Goal: Task Accomplishment & Management: Use online tool/utility

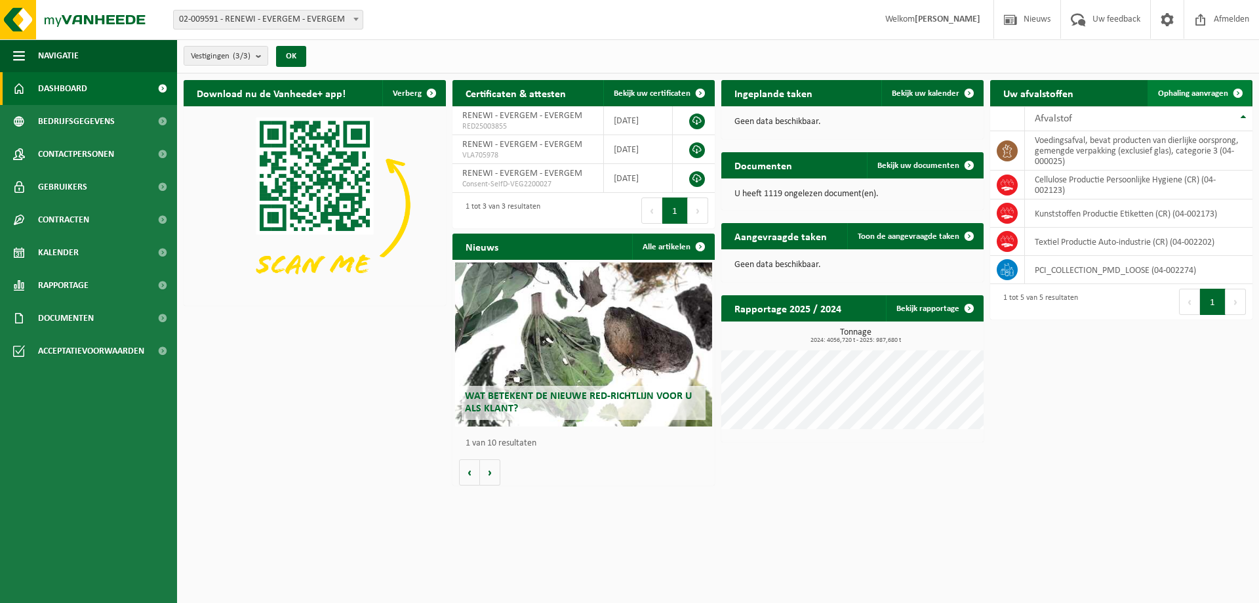
click at [1177, 93] on span "Ophaling aanvragen" at bounding box center [1193, 93] width 70 height 9
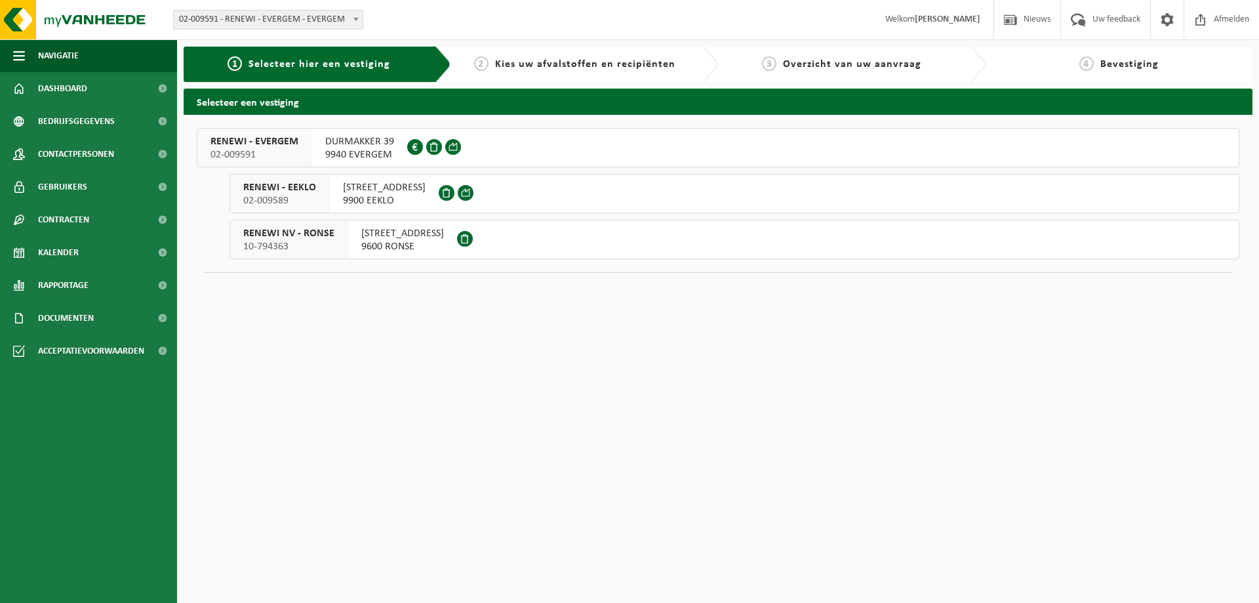
click at [346, 153] on span "9940 EVERGEM" at bounding box center [359, 154] width 69 height 13
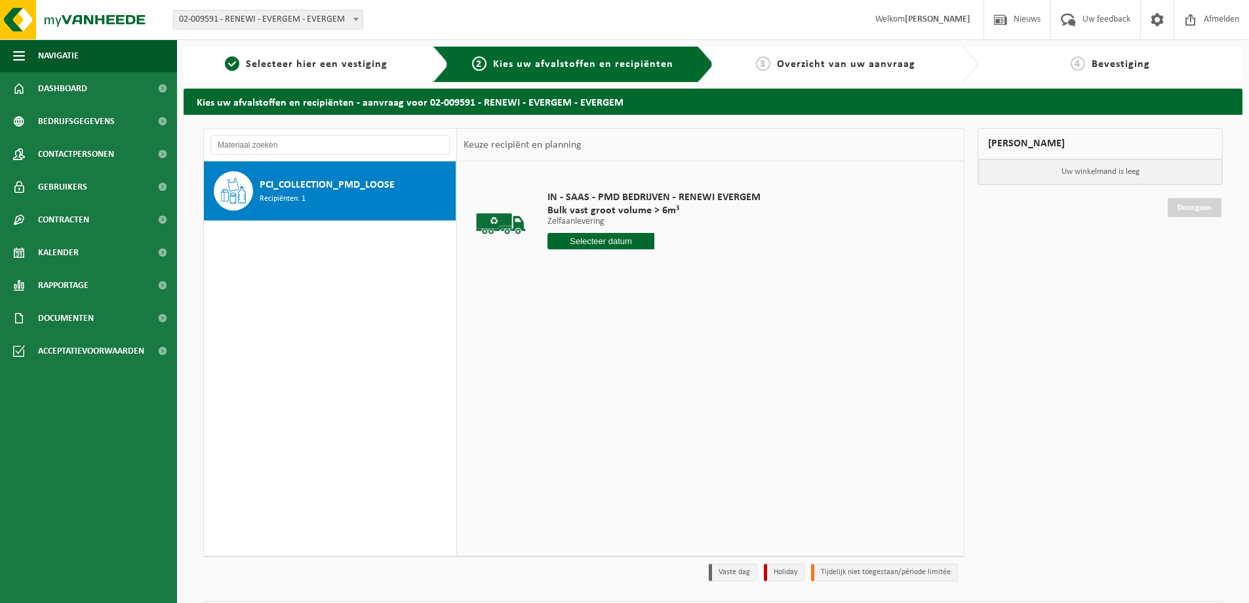
click at [621, 234] on input "text" at bounding box center [601, 241] width 107 height 16
click at [651, 398] on div "29" at bounding box center [652, 399] width 23 height 21
type input "Van 2025-08-29"
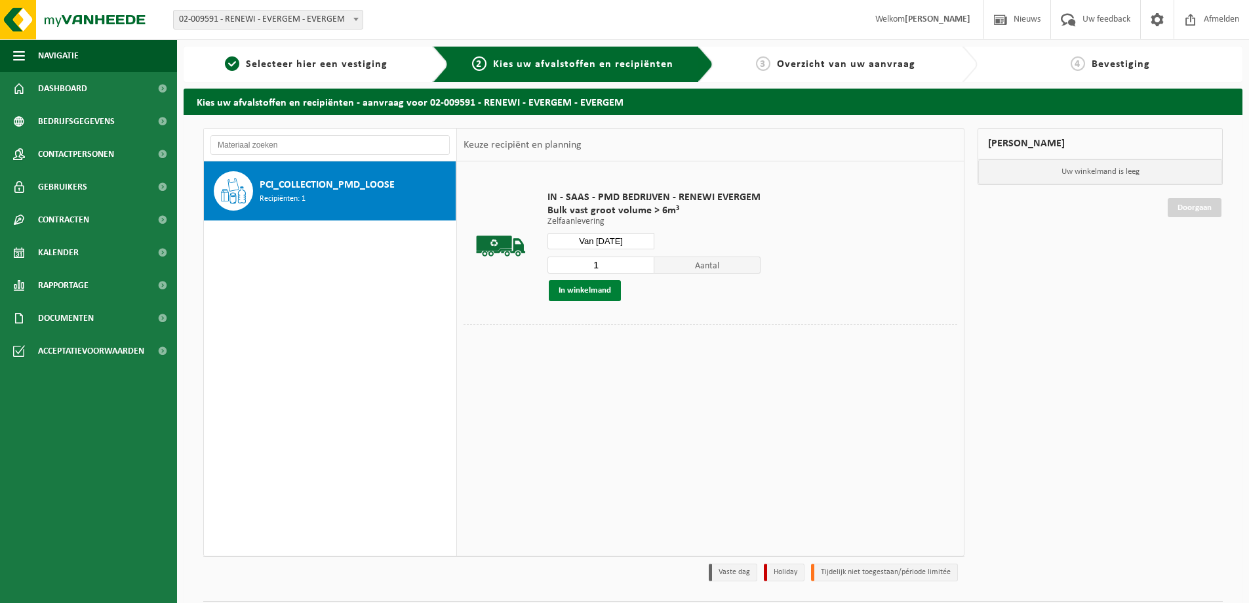
click at [595, 293] on button "In winkelmand" at bounding box center [585, 290] width 72 height 21
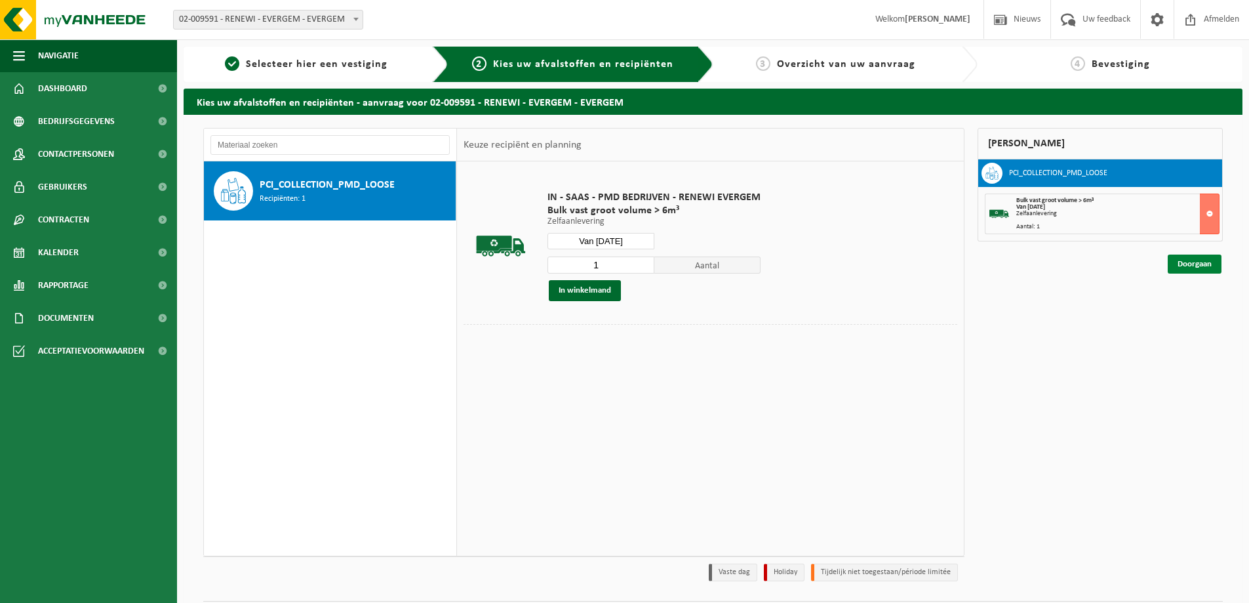
click at [1213, 255] on link "Doorgaan" at bounding box center [1195, 263] width 54 height 19
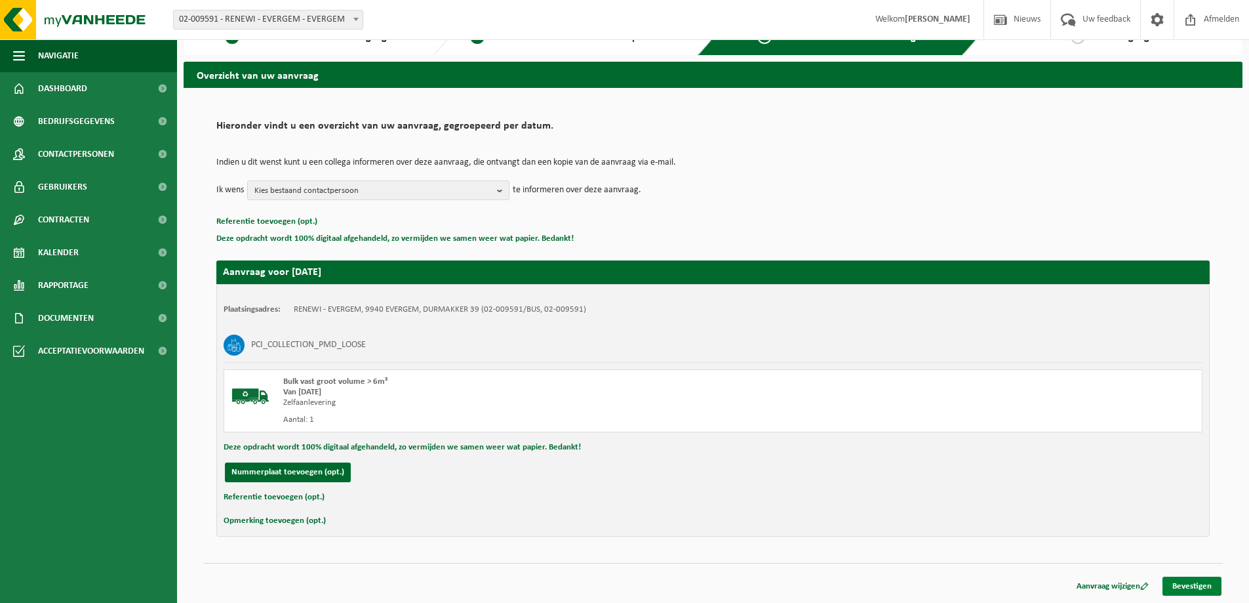
click at [1197, 583] on link "Bevestigen" at bounding box center [1192, 585] width 59 height 19
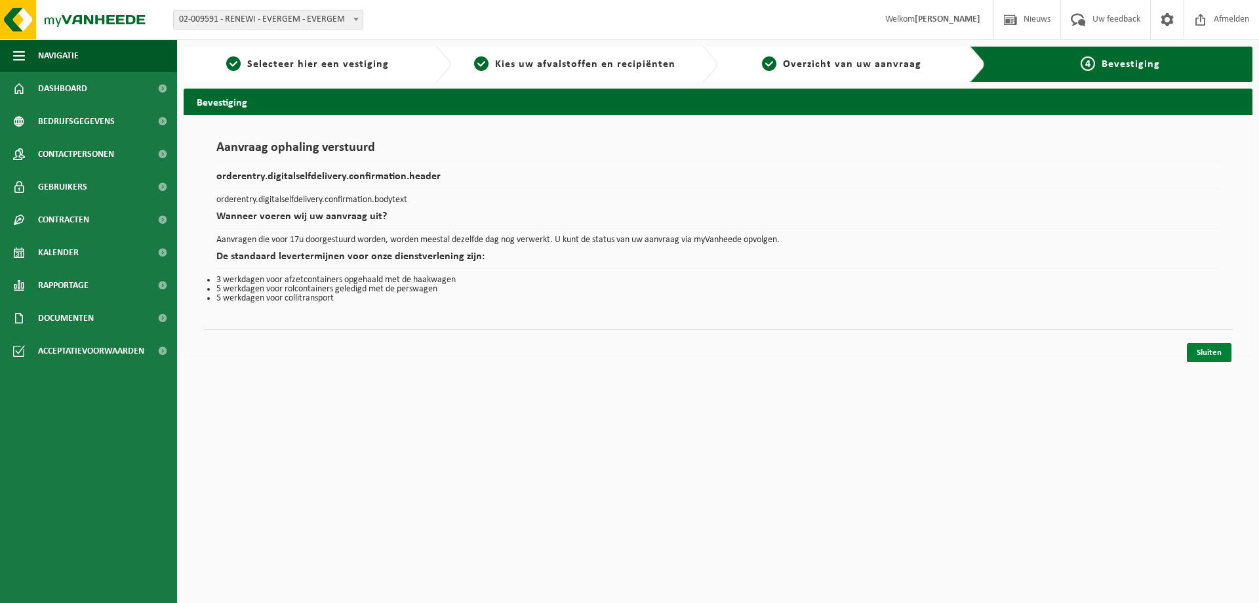
click at [1217, 347] on link "Sluiten" at bounding box center [1209, 352] width 45 height 19
